Goal: Transaction & Acquisition: Obtain resource

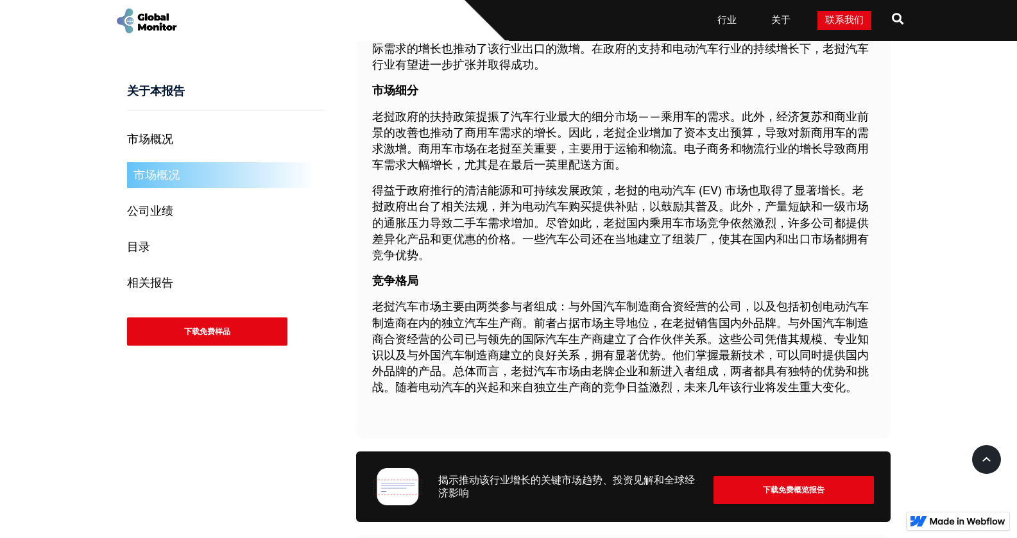
scroll to position [970, 0]
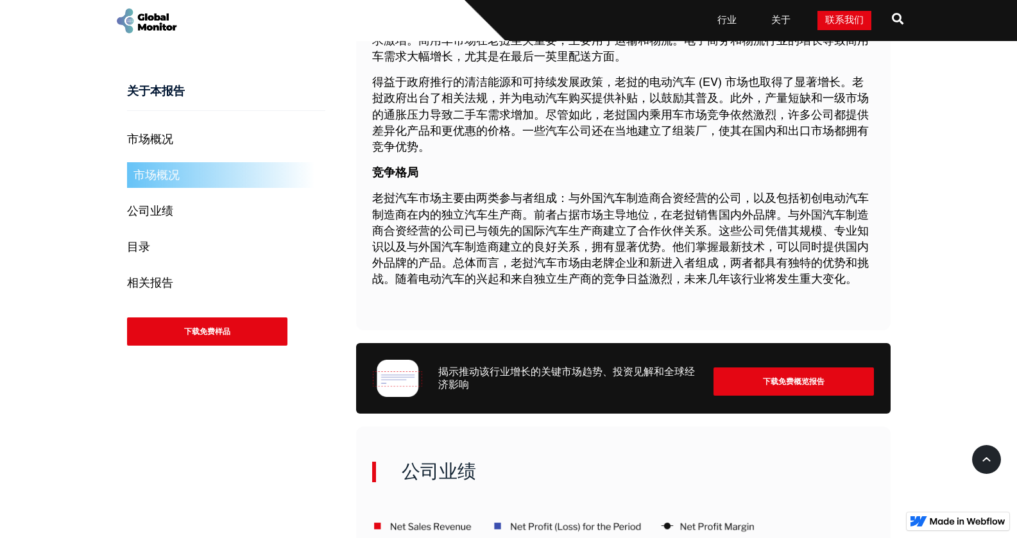
click at [613, 249] on font "老挝汽车市场主要由两类参与者组成：与外国汽车制造商合资经营的公司，以及包括初创电动汽车制造商在内的独立汽车生产商。前者占据市场主导地位，在老挝销售国内外品牌。…" at bounding box center [620, 239] width 497 height 92
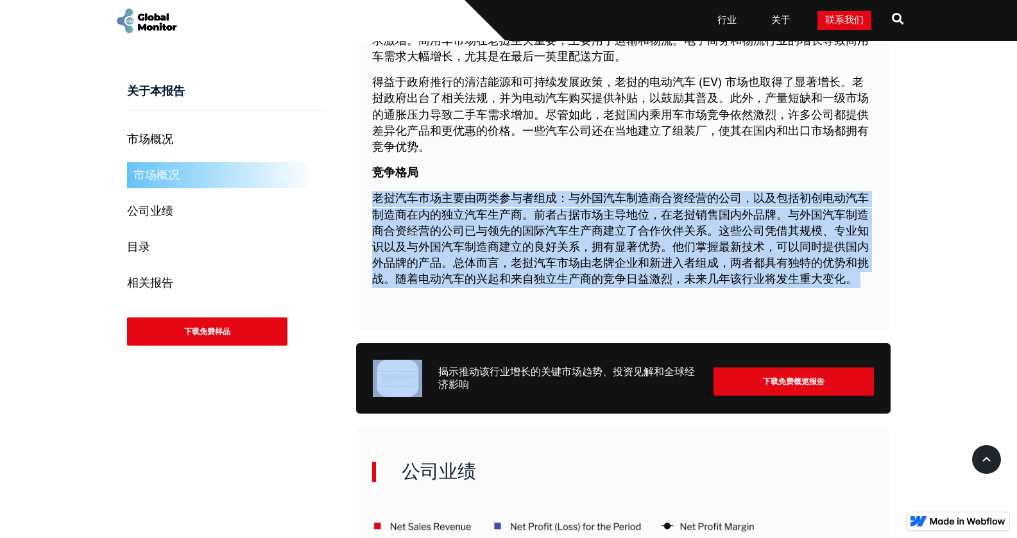
click at [613, 249] on font "老挝汽车市场主要由两类参与者组成：与外国汽车制造商合资经营的公司，以及包括初创电动汽车制造商在内的独立汽车生产商。前者占据市场主导地位，在老挝销售国内外品牌。…" at bounding box center [620, 239] width 497 height 92
copy font "老挝汽车市场主要由两类参与者组成：与外国汽车制造商合资经营的公司，以及包括初创电动汽车制造商在内的独立汽车生产商。前者占据市场主导地位，在老挝销售国内外品牌。…"
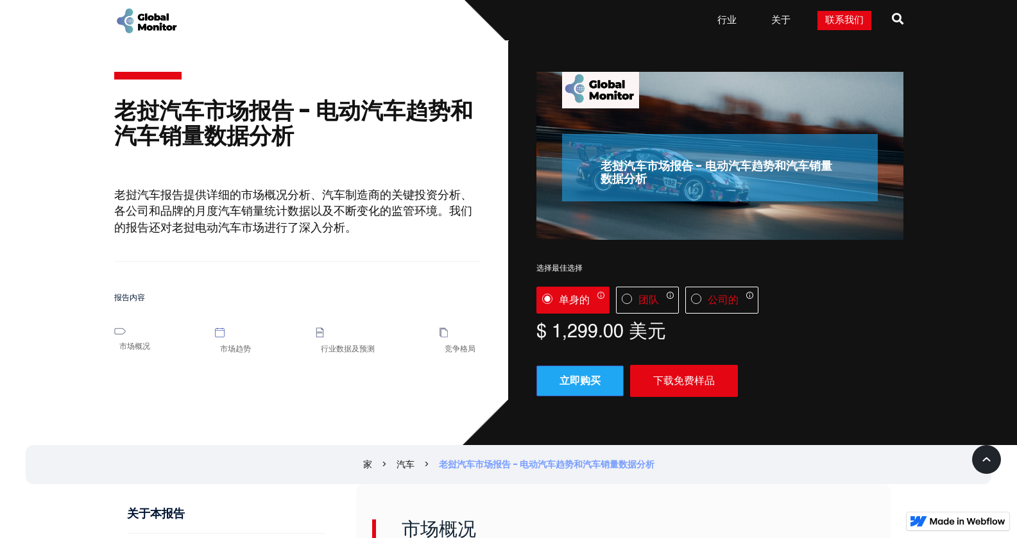
scroll to position [0, 0]
click at [424, 180] on div "老挝汽车市场报告 - 电动汽车趋势和汽车销量数据分析 老挝汽车报告提供详细的市场概况分析、汽车制造商的关键投资分析、各公司和品牌的月度汽车销量统计数据以及不断…" at bounding box center [297, 184] width 367 height 208
click at [702, 361] on form "License 单身的 Only 1 user can access the report Up to 5 users can access the repo…" at bounding box center [719, 342] width 367 height 110
click at [680, 377] on font "下载免费样品" at bounding box center [684, 381] width 62 height 12
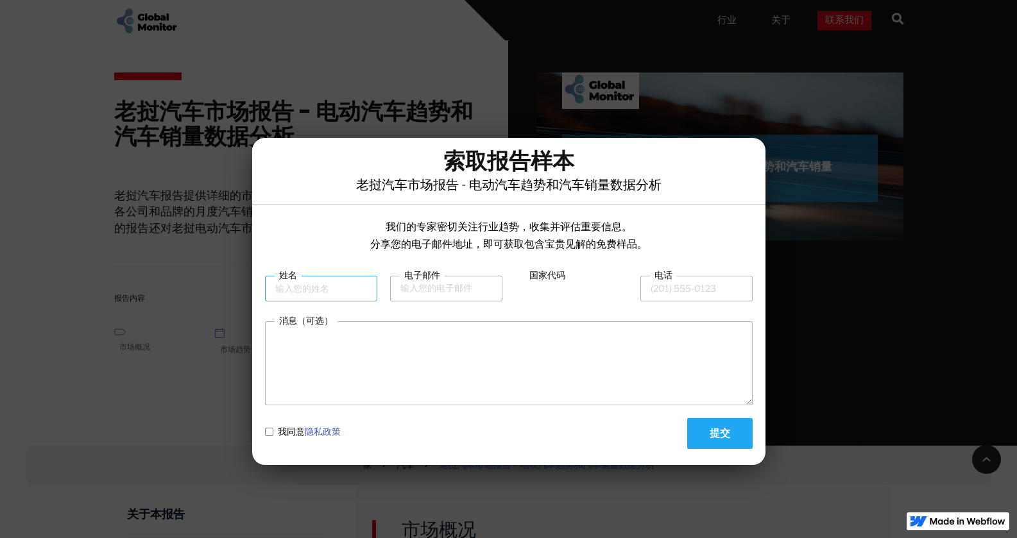
click at [299, 295] on input "姓名" at bounding box center [321, 289] width 112 height 26
type input "[PERSON_NAME]"
type input "[EMAIL_ADDRESS][DOMAIN_NAME]"
type input "86"
type input "15827221136"
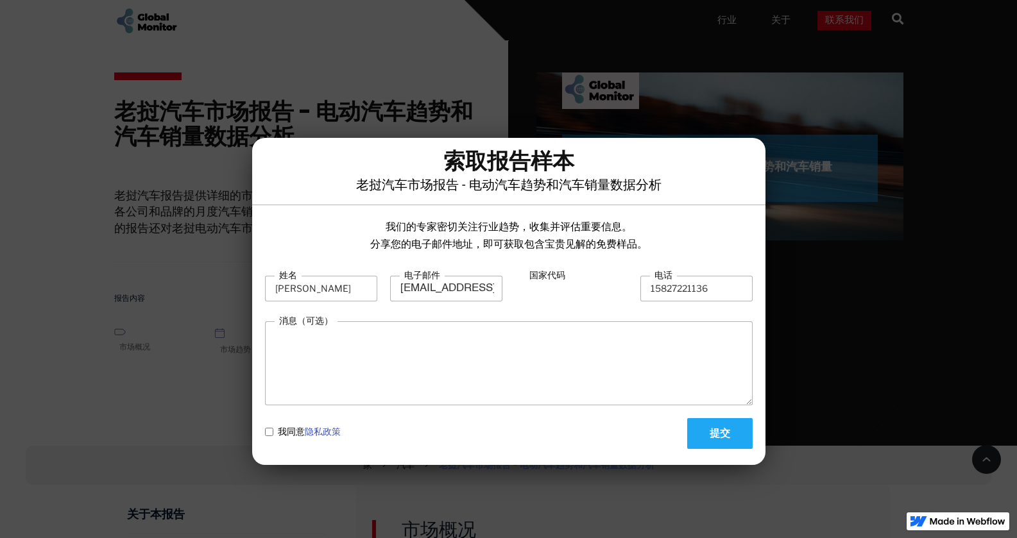
click at [732, 438] on input "提交" at bounding box center [719, 433] width 65 height 31
click at [277, 430] on label "我同意 隐私政策" at bounding box center [303, 431] width 76 height 13
click at [273, 430] on policy "我同意 隐私政策" at bounding box center [269, 432] width 8 height 8
checkbox policy "true"
click at [750, 429] on input "提交" at bounding box center [719, 433] width 65 height 31
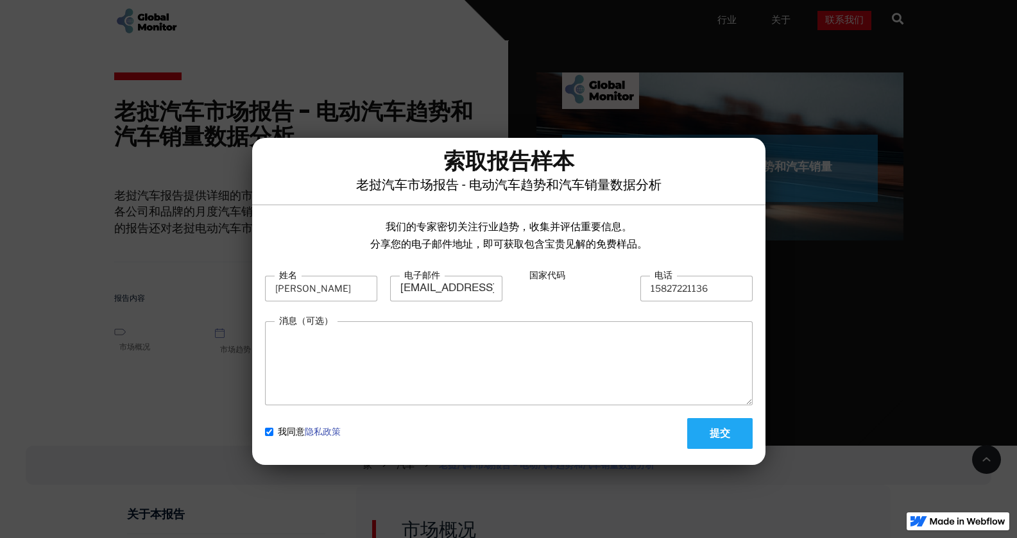
type input "Please wait..."
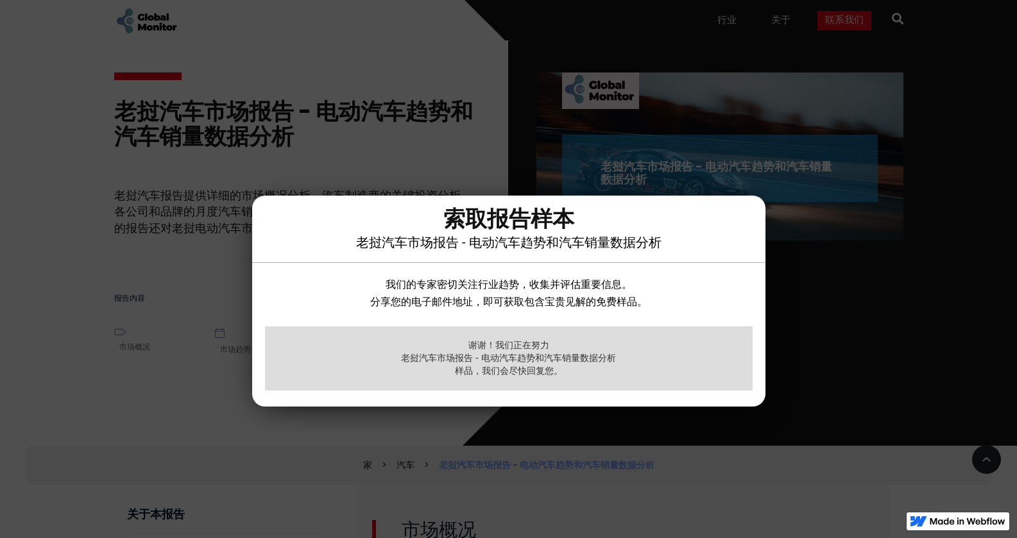
click at [698, 458] on div at bounding box center [508, 269] width 1017 height 538
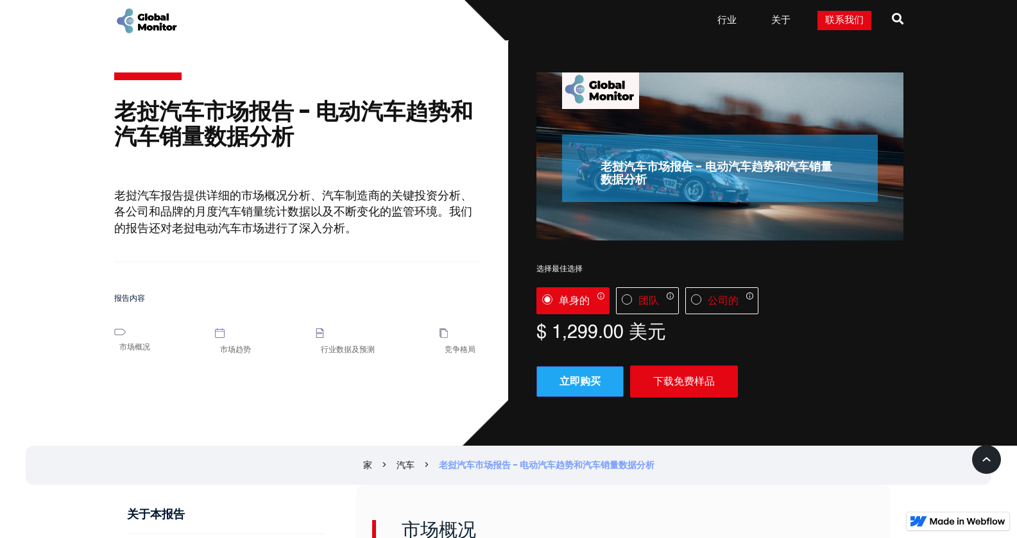
click at [56, 361] on section "老挝汽车市场报告 - 电动汽车趋势和汽车销量数据分析 老挝汽车报告提供详细的市场概况分析、汽车制造商的关键投资分析、各公司和品牌的月度汽车销量统计数据以及不断…" at bounding box center [508, 243] width 1017 height 406
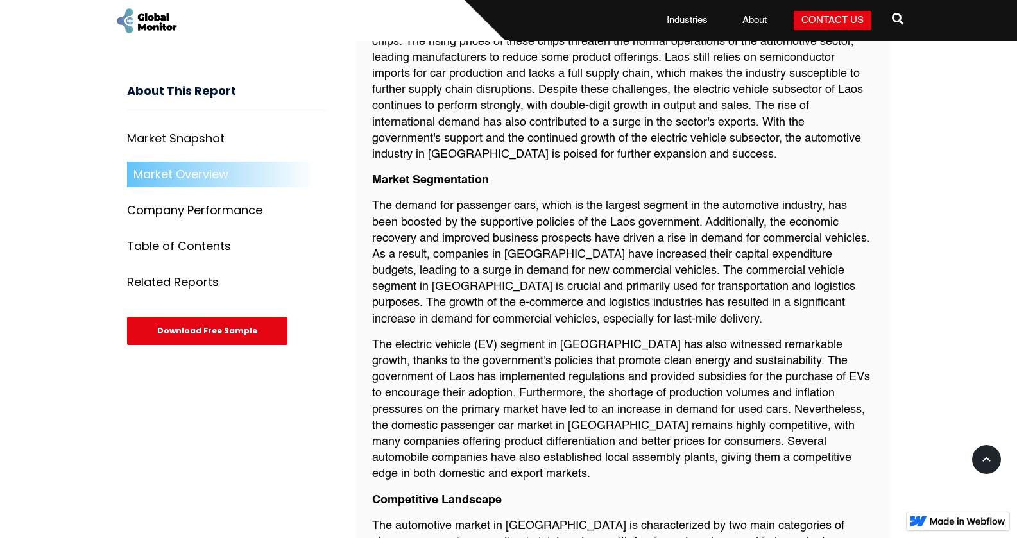
scroll to position [1137, 0]
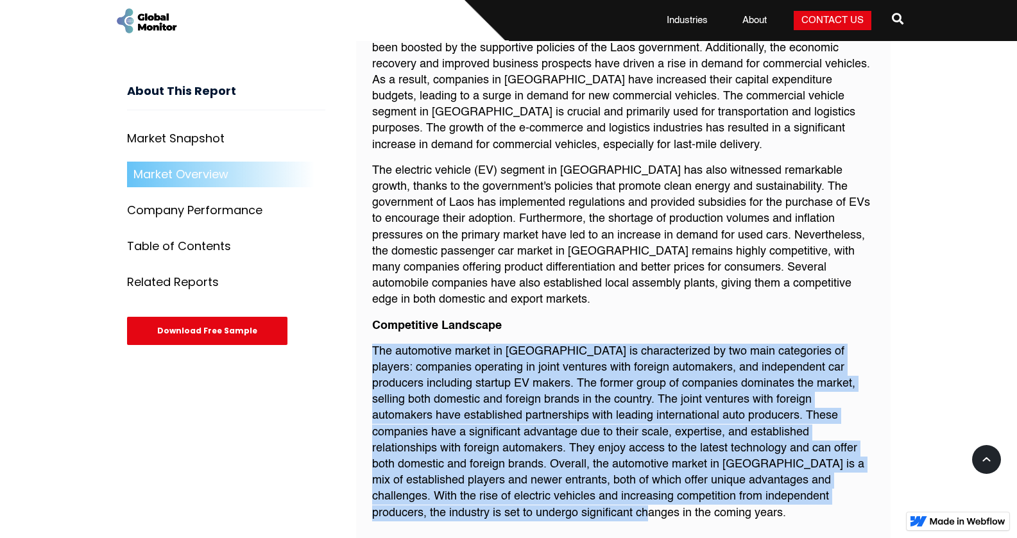
drag, startPoint x: 363, startPoint y: 338, endPoint x: 501, endPoint y: 508, distance: 218.5
click at [501, 508] on div "Market Overview The global pandemic and increased demand from the consumer elec…" at bounding box center [623, 157] width 535 height 811
copy p "The automotive market in [GEOGRAPHIC_DATA] is characterized by two main categor…"
